Goal: Browse casually

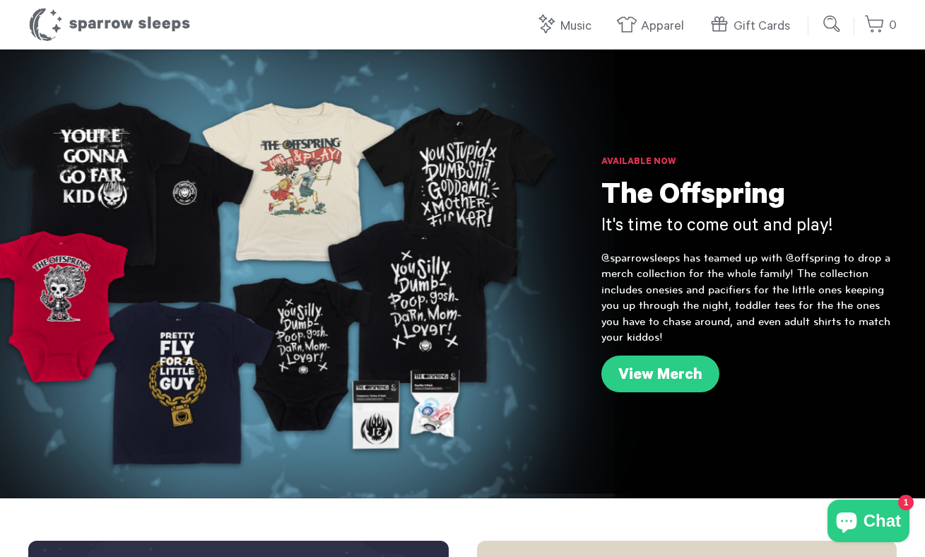
click at [406, 309] on div at bounding box center [462, 273] width 925 height 449
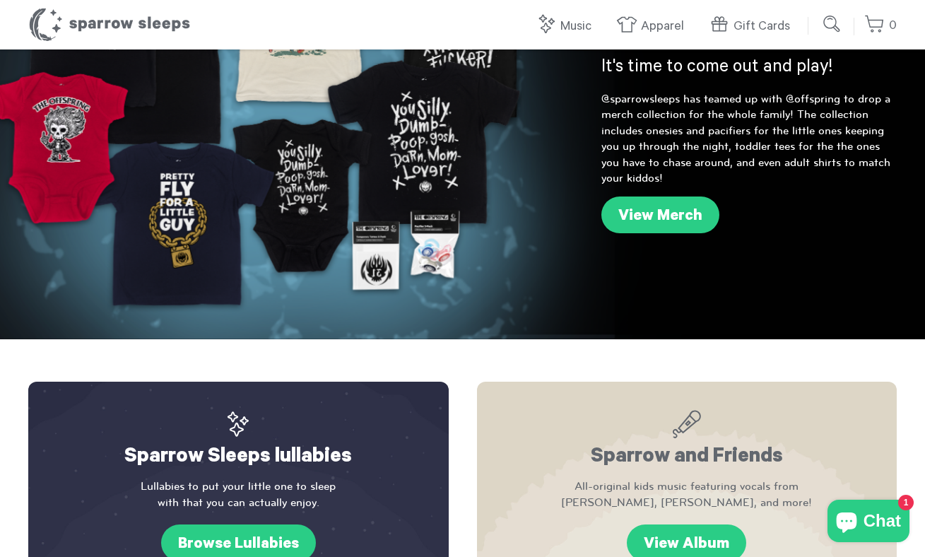
scroll to position [172, 0]
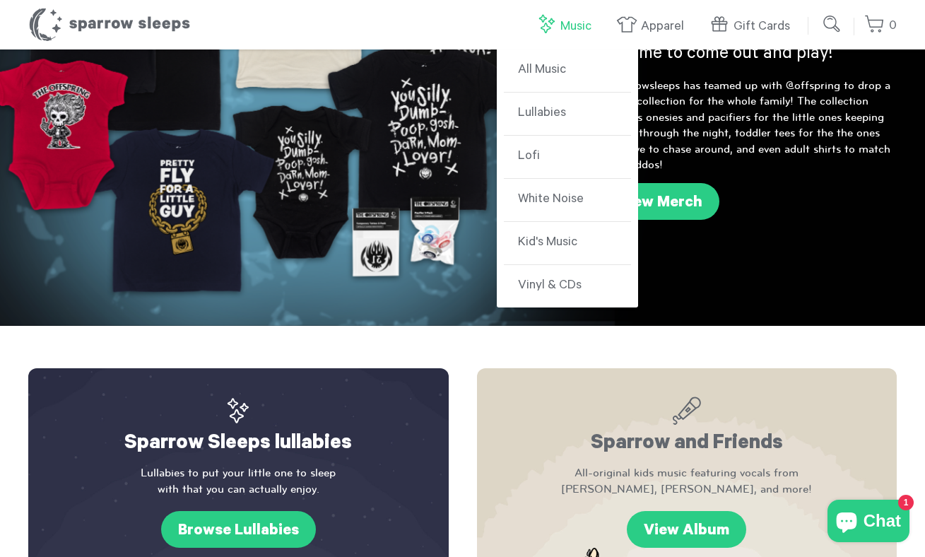
click at [573, 13] on link "Music" at bounding box center [567, 26] width 63 height 30
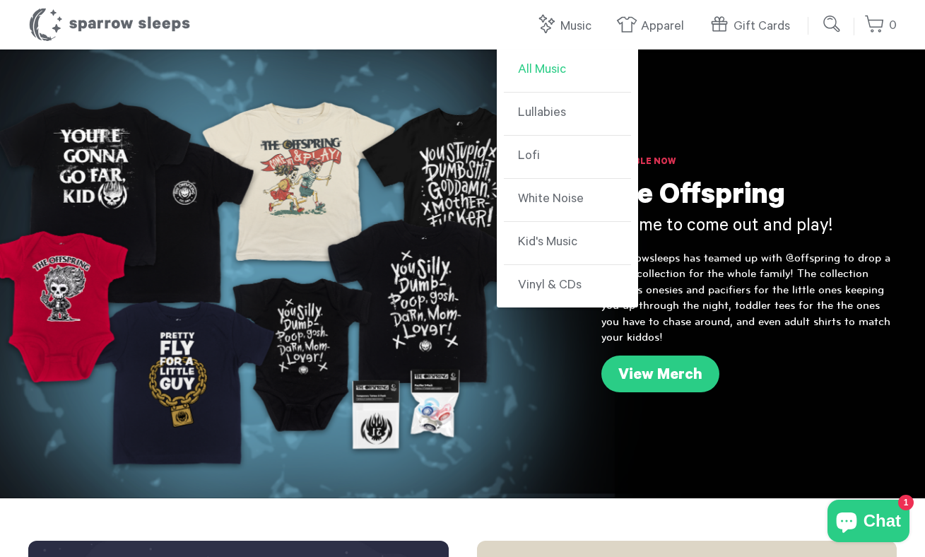
click at [528, 68] on link "All Music" at bounding box center [567, 70] width 127 height 43
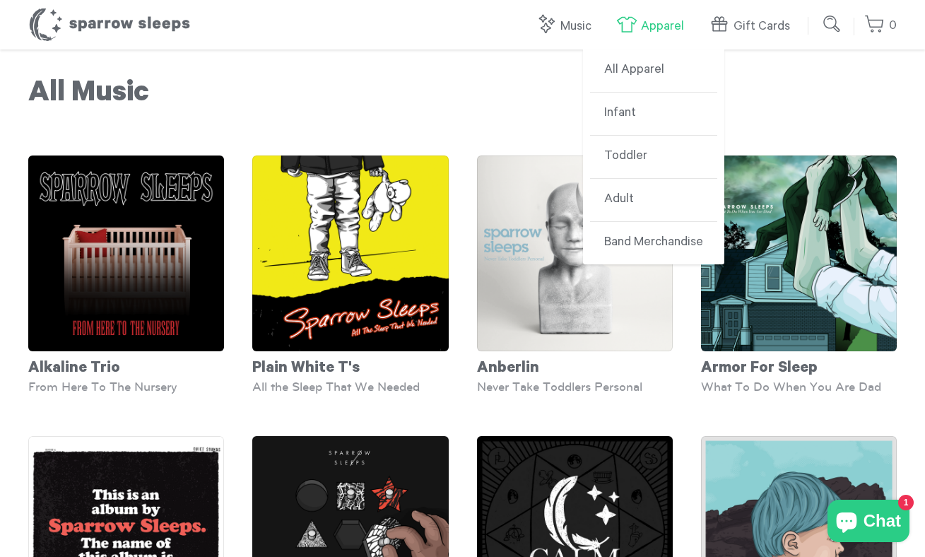
click at [647, 26] on link "Apparel" at bounding box center [653, 26] width 75 height 30
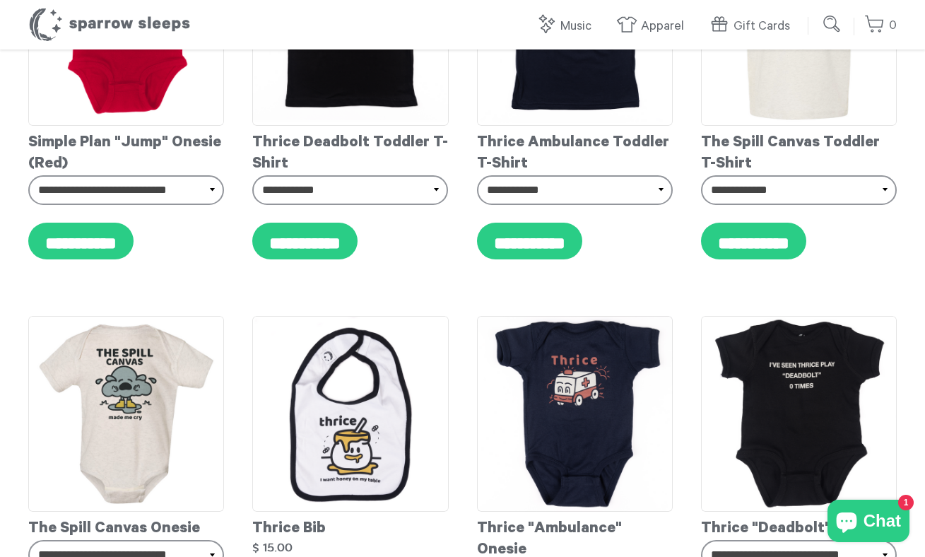
scroll to position [4451, 0]
